Goal: Task Accomplishment & Management: Use online tool/utility

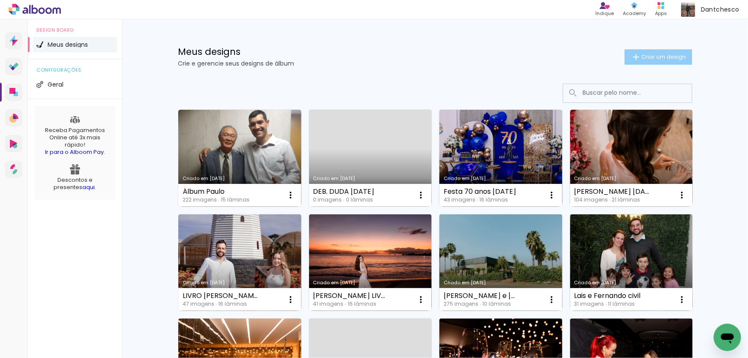
click at [651, 54] on span "Criar um design" at bounding box center [664, 57] width 45 height 6
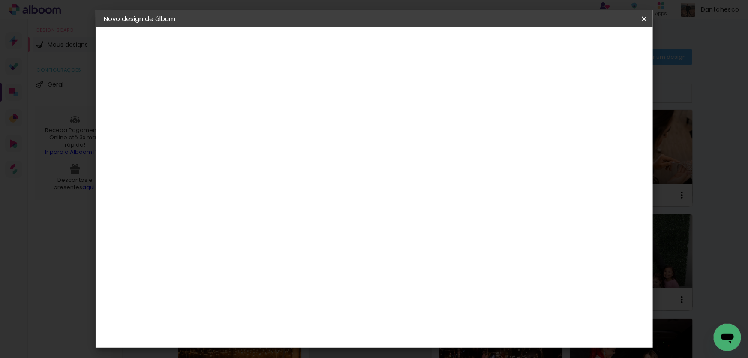
click at [247, 123] on paper-input-container "Título do álbum" at bounding box center [244, 116] width 6 height 22
type input "Paulo 2"
type paper-input "Paulo 2"
click at [0, 0] on slot "Avançar" at bounding box center [0, 0] width 0 height 0
click at [405, 128] on paper-item "Tamanho Livre" at bounding box center [363, 130] width 82 height 19
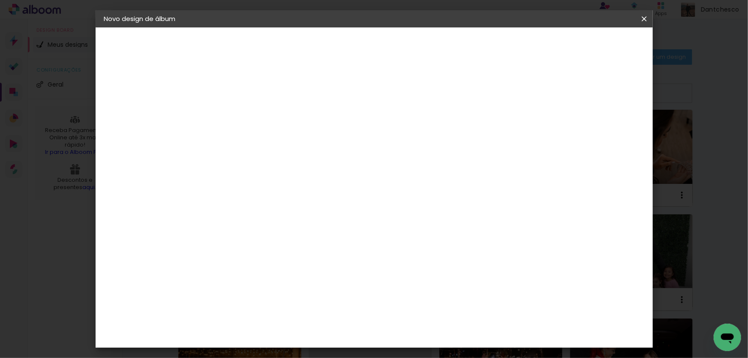
click at [405, 51] on paper-button "Avançar" at bounding box center [384, 45] width 42 height 15
drag, startPoint x: 334, startPoint y: 130, endPoint x: 329, endPoint y: 130, distance: 5.1
click at [329, 130] on div "30 cm" at bounding box center [343, 134] width 169 height 21
drag, startPoint x: 428, startPoint y: 277, endPoint x: 420, endPoint y: 277, distance: 7.3
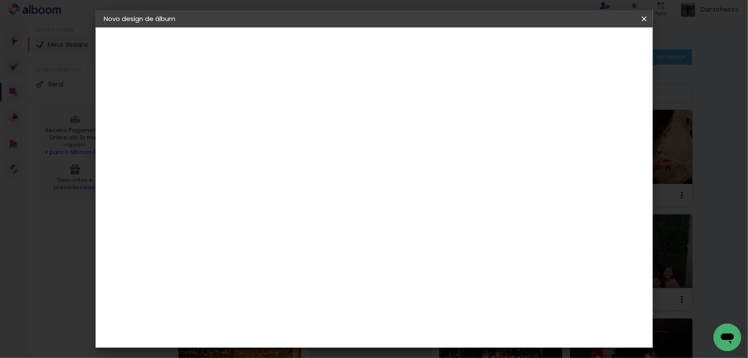
click at [420, 277] on input "60" at bounding box center [422, 277] width 22 height 13
click at [421, 277] on input "60" at bounding box center [422, 277] width 22 height 13
type input "40"
type paper-input "40"
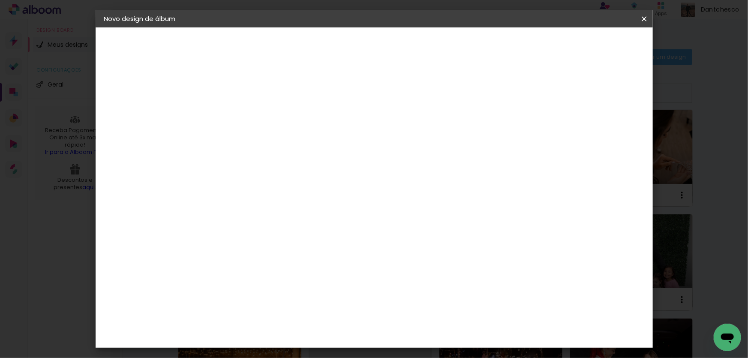
click at [544, 43] on span "Iniciar design" at bounding box center [524, 45] width 39 height 6
click at [553, 50] on paper-button "Iniciar design" at bounding box center [525, 45] width 56 height 15
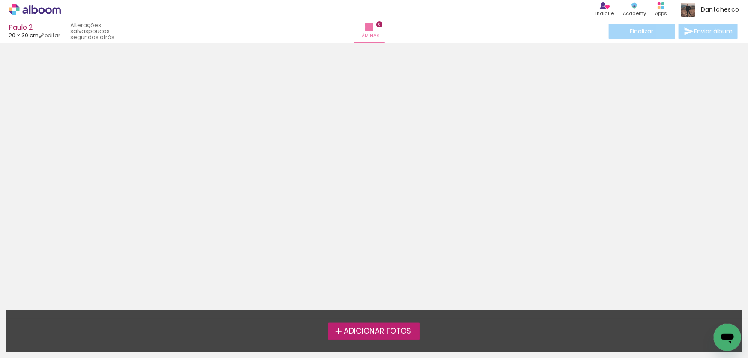
click at [381, 331] on span "Adicionar Fotos" at bounding box center [377, 332] width 67 height 8
click at [0, 0] on input "file" at bounding box center [0, 0] width 0 height 0
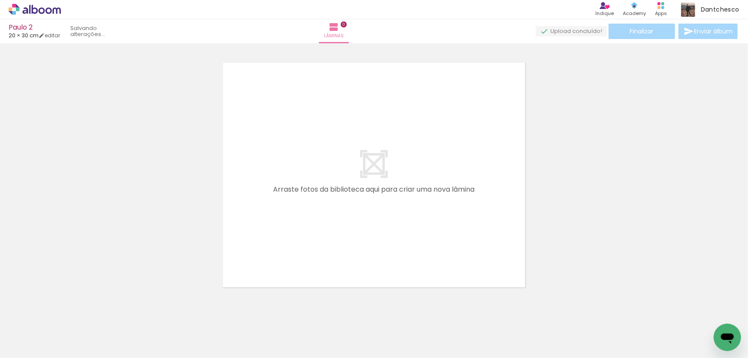
scroll to position [11, 0]
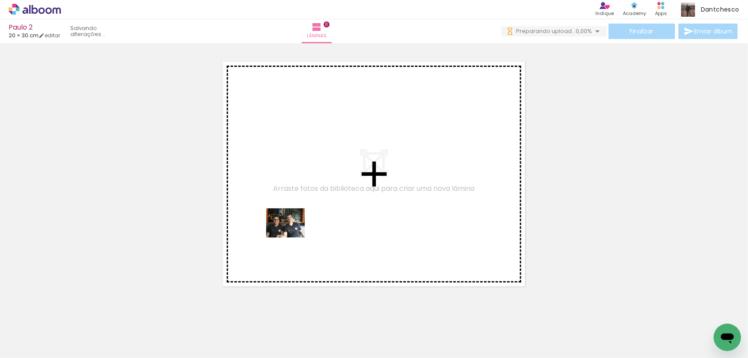
click at [292, 234] on quentale-workspace at bounding box center [374, 179] width 748 height 358
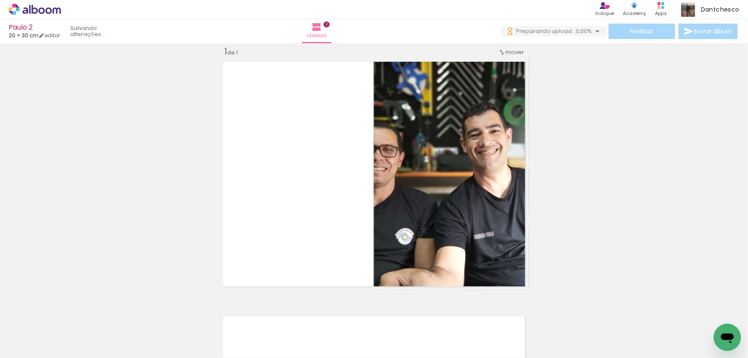
drag, startPoint x: 98, startPoint y: 334, endPoint x: 270, endPoint y: 256, distance: 189.1
click at [0, 0] on slot at bounding box center [0, 0] width 0 height 0
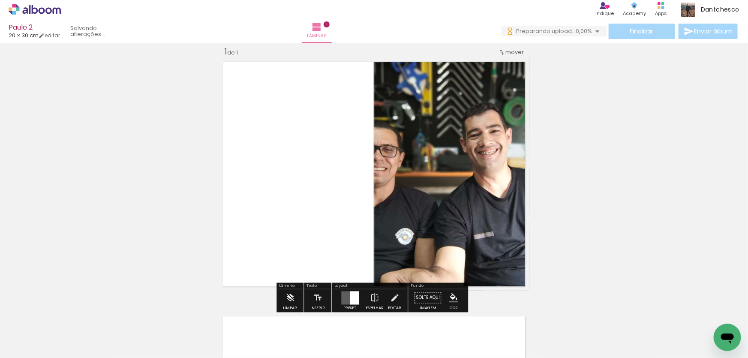
drag, startPoint x: 270, startPoint y: 256, endPoint x: 297, endPoint y: 240, distance: 31.8
click at [297, 240] on quentale-layouter at bounding box center [374, 173] width 311 height 233
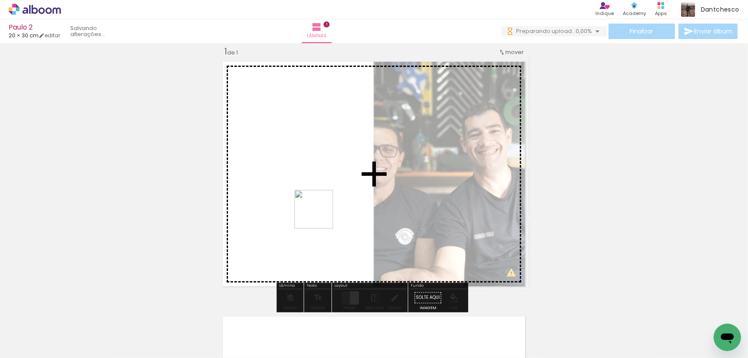
drag, startPoint x: 299, startPoint y: 236, endPoint x: 320, endPoint y: 216, distance: 29.7
click at [320, 216] on quentale-workspace at bounding box center [374, 179] width 748 height 358
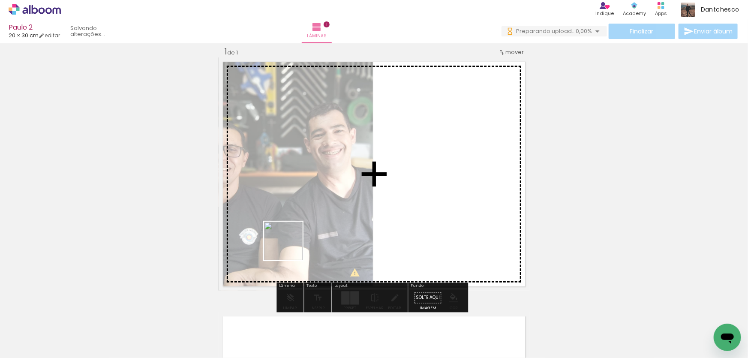
drag, startPoint x: 181, startPoint y: 329, endPoint x: 290, endPoint y: 247, distance: 136.3
click at [290, 247] on quentale-workspace at bounding box center [374, 179] width 748 height 358
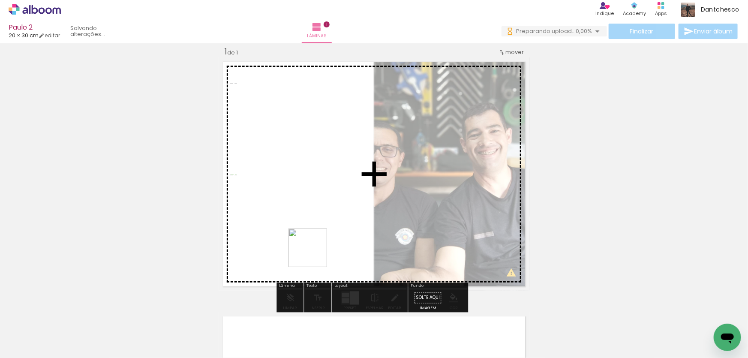
drag, startPoint x: 236, startPoint y: 333, endPoint x: 314, endPoint y: 254, distance: 111.3
click at [314, 254] on quentale-workspace at bounding box center [374, 179] width 748 height 358
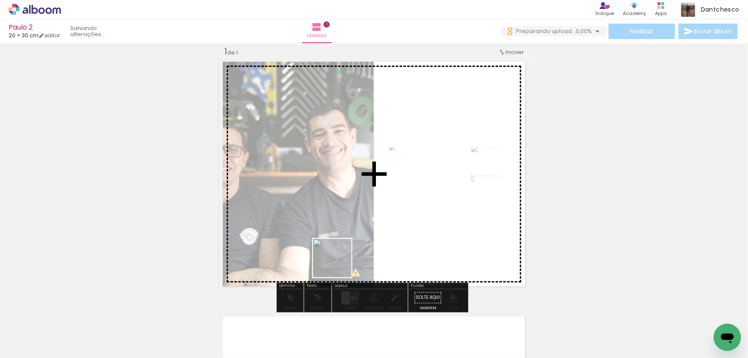
drag, startPoint x: 337, startPoint y: 268, endPoint x: 339, endPoint y: 265, distance: 4.4
click at [339, 265] on quentale-workspace at bounding box center [374, 179] width 748 height 358
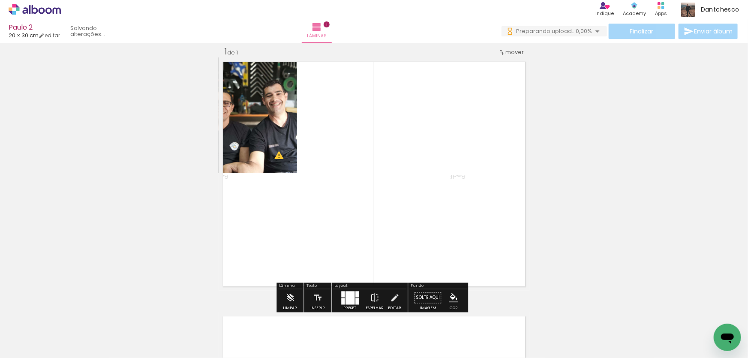
drag, startPoint x: 331, startPoint y: 335, endPoint x: 380, endPoint y: 332, distance: 49.0
click at [342, 249] on quentale-workspace at bounding box center [374, 179] width 748 height 358
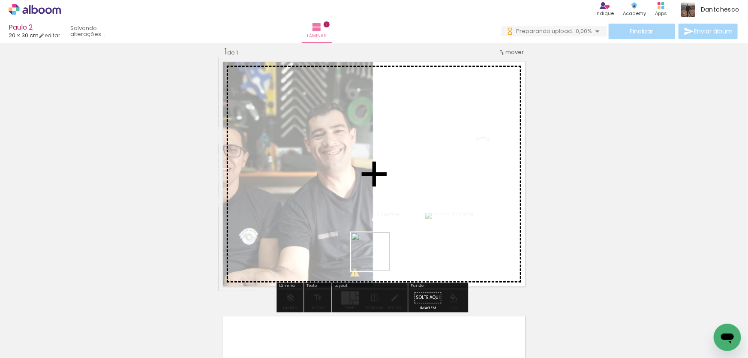
drag, startPoint x: 380, startPoint y: 333, endPoint x: 377, endPoint y: 258, distance: 74.7
click at [377, 258] on quentale-workspace at bounding box center [374, 179] width 748 height 358
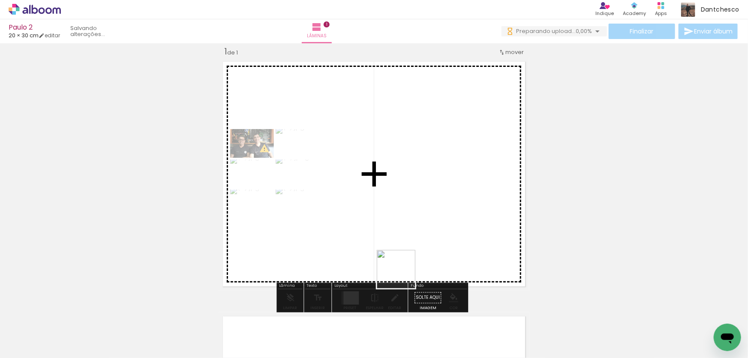
drag, startPoint x: 403, startPoint y: 276, endPoint x: 398, endPoint y: 266, distance: 10.5
click at [398, 266] on quentale-workspace at bounding box center [374, 179] width 748 height 358
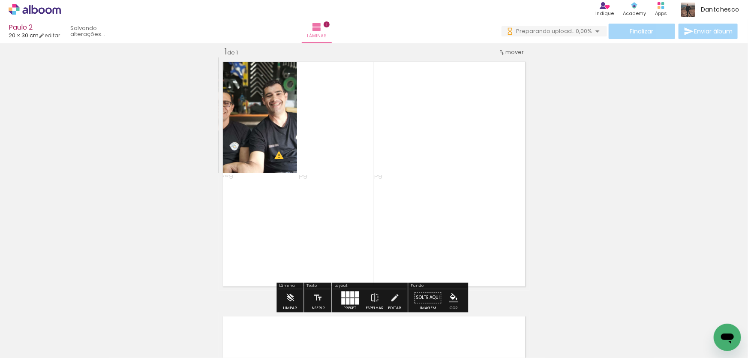
click at [352, 298] on div at bounding box center [352, 301] width 4 height 6
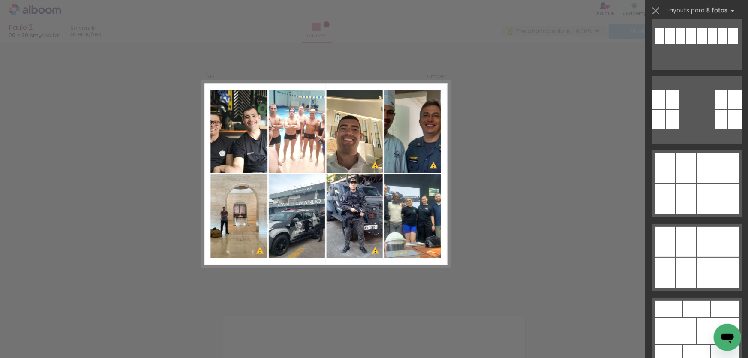
scroll to position [6595, 0]
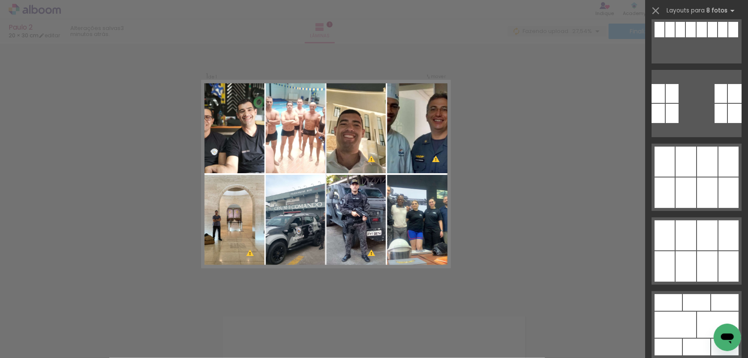
click at [578, 227] on div "Confirmar Cancelar" at bounding box center [374, 298] width 748 height 530
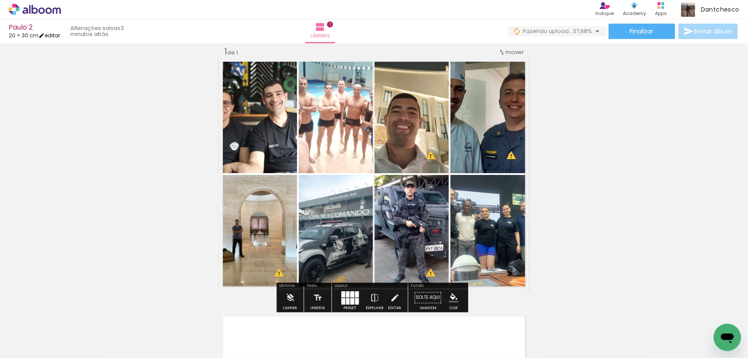
click at [60, 36] on link "editar" at bounding box center [49, 35] width 21 height 7
type input "30"
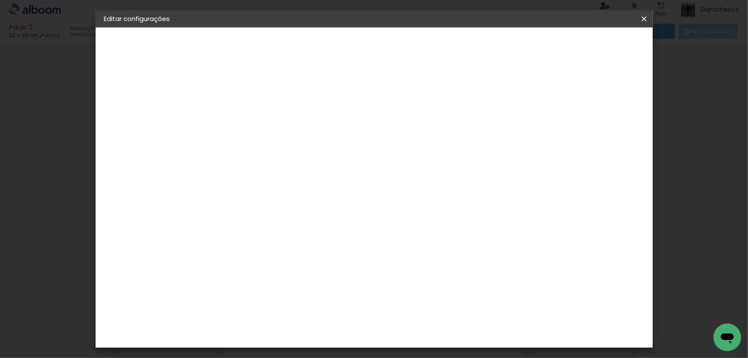
scroll to position [78, 0]
click at [423, 262] on input "40" at bounding box center [422, 264] width 22 height 13
type input "10"
type paper-input "10"
click at [366, 46] on span "Salvar configurações" at bounding box center [344, 48] width 44 height 12
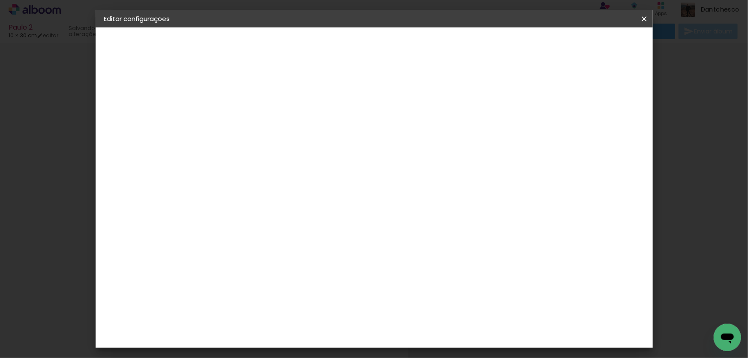
scroll to position [0, 0]
click at [366, 48] on span "Salvar configurações" at bounding box center [344, 48] width 44 height 12
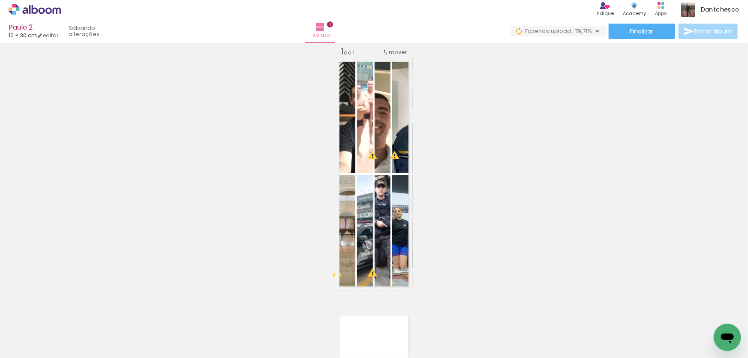
click at [489, 188] on div "Inserir lâmina 1 de 1 O Designbox precisará aumentar a sua imagem em 226% para …" at bounding box center [374, 291] width 748 height 510
click at [55, 35] on link "editar" at bounding box center [47, 35] width 21 height 7
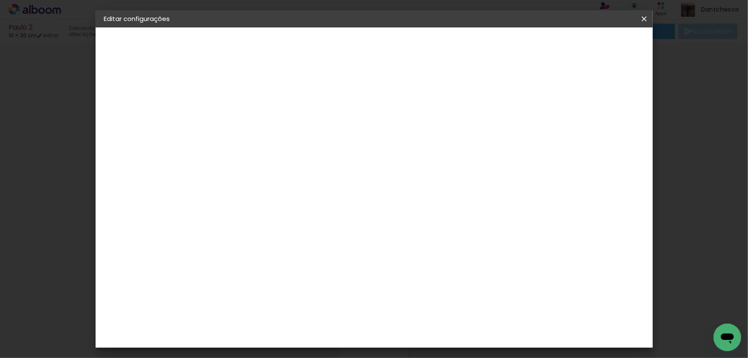
scroll to position [86, 0]
drag, startPoint x: 427, startPoint y: 332, endPoint x: 421, endPoint y: 333, distance: 6.5
click at [421, 333] on input "10" at bounding box center [422, 335] width 22 height 13
type input "20"
type paper-input "20"
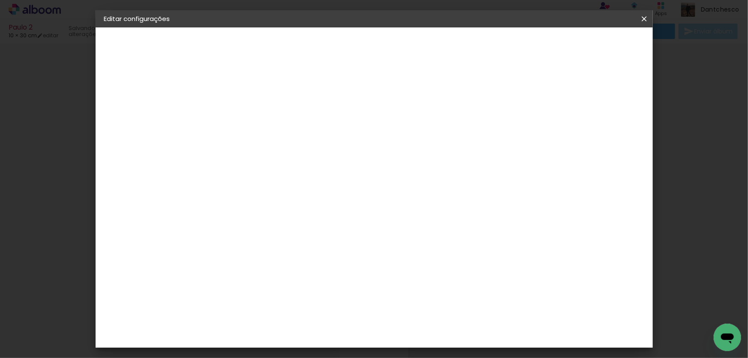
click at [366, 44] on span "Salvar configurações" at bounding box center [344, 48] width 44 height 12
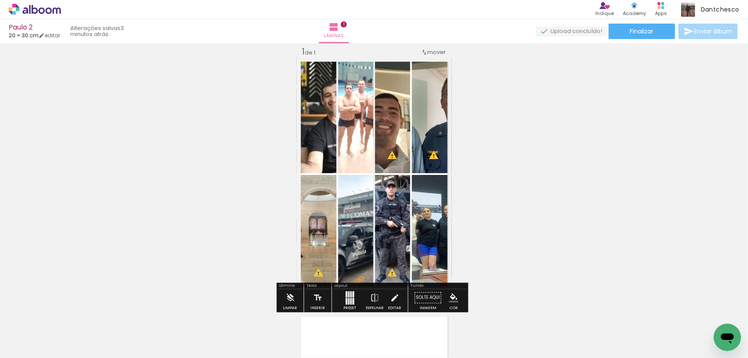
click at [347, 300] on quentale-layouter at bounding box center [350, 297] width 9 height 13
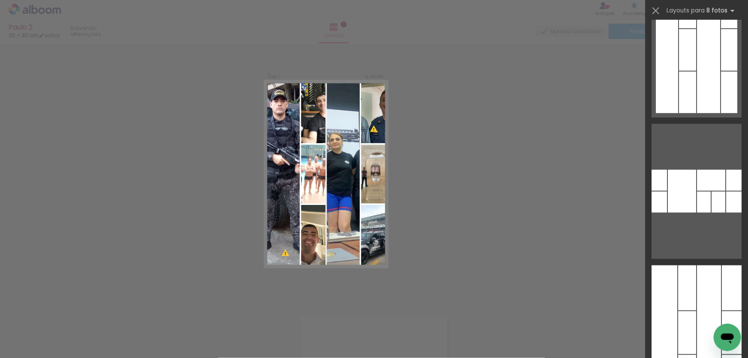
scroll to position [10427, 0]
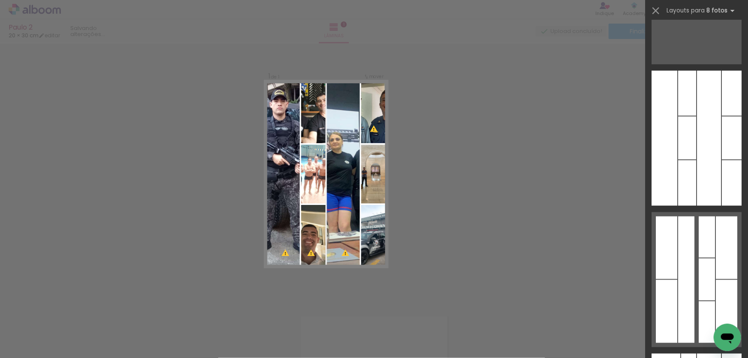
click at [515, 153] on div "Confirmar Cancelar" at bounding box center [374, 298] width 748 height 530
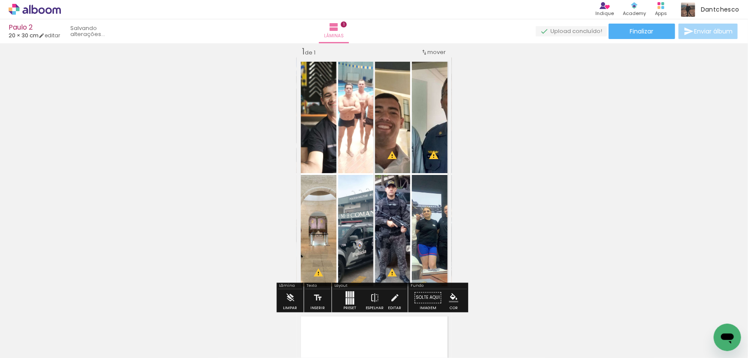
click at [350, 298] on div at bounding box center [350, 301] width 1 height 6
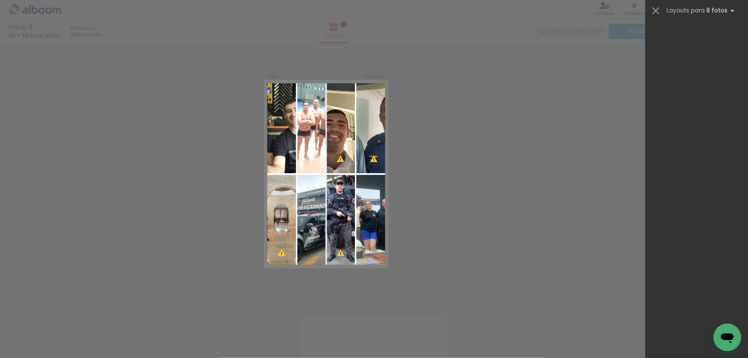
scroll to position [11887, 0]
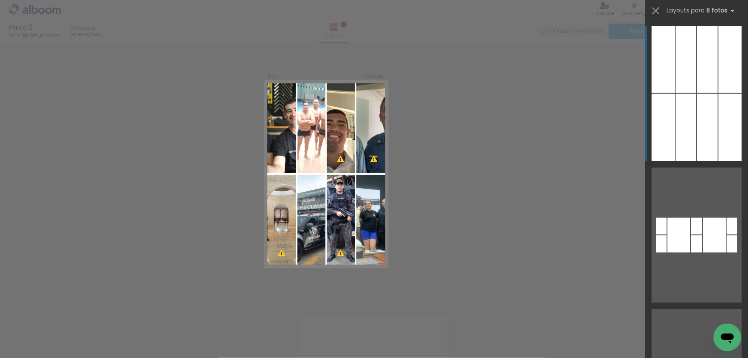
click at [467, 240] on div "Confirmar Cancelar" at bounding box center [374, 298] width 748 height 530
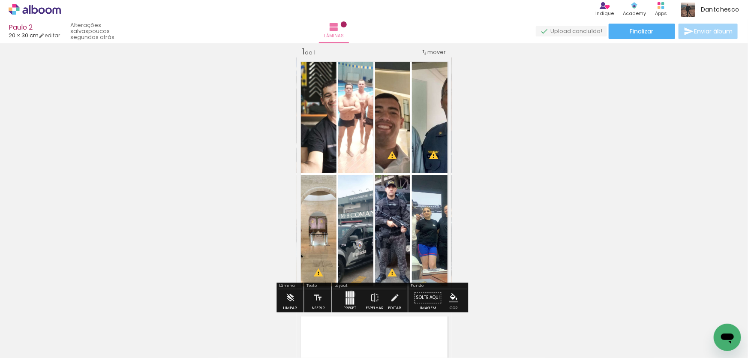
click at [350, 296] on div at bounding box center [350, 294] width 1 height 6
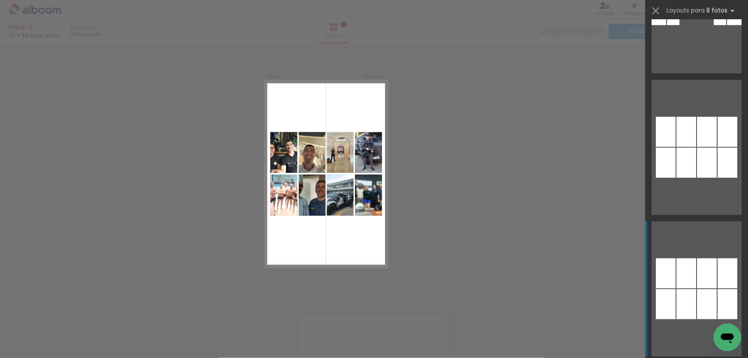
scroll to position [12394, 0]
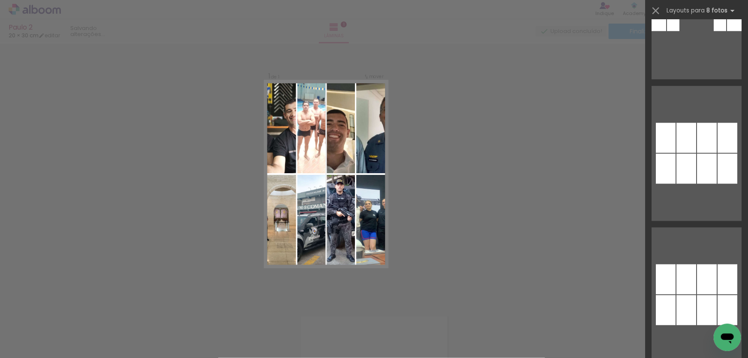
click at [454, 196] on div "Confirmar Cancelar" at bounding box center [374, 298] width 748 height 530
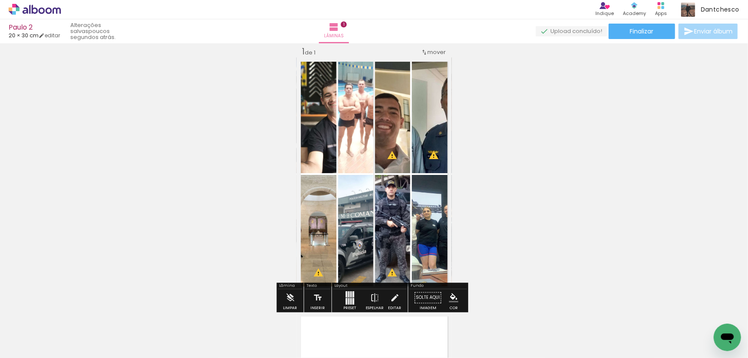
click at [350, 300] on div at bounding box center [350, 301] width 1 height 6
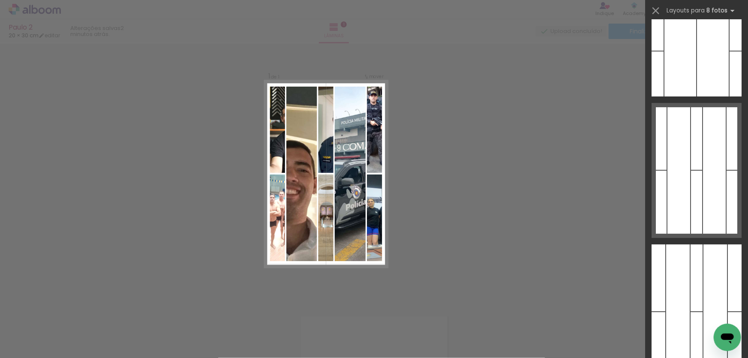
scroll to position [12963, 0]
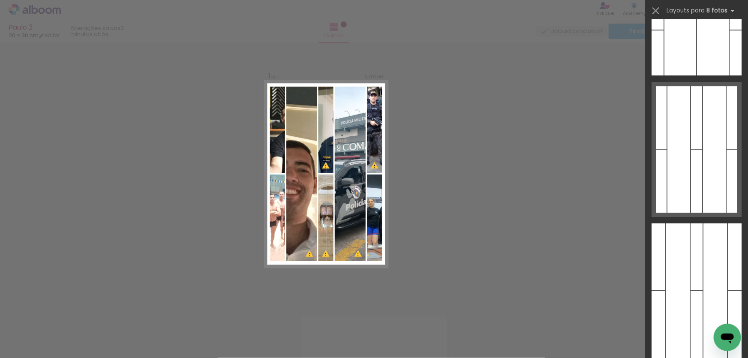
click at [570, 167] on div "Confirmar Cancelar" at bounding box center [374, 298] width 748 height 530
